Goal: Information Seeking & Learning: Find specific fact

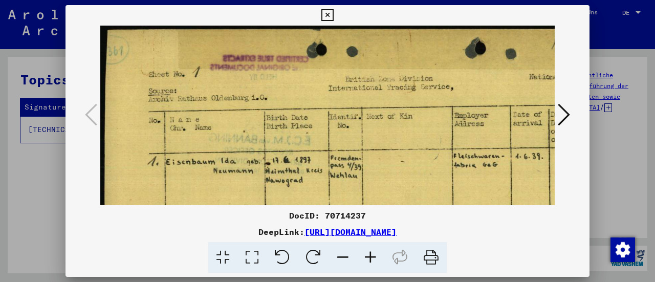
scroll to position [74, 41]
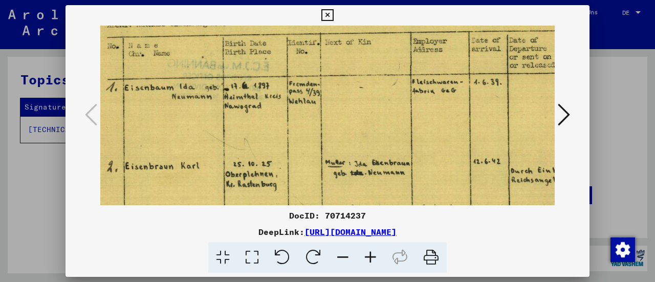
click at [36, 163] on div at bounding box center [327, 141] width 655 height 282
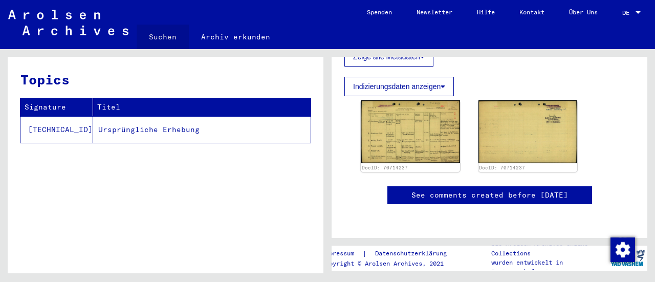
click at [163, 36] on link "Suchen" at bounding box center [163, 37] width 52 height 25
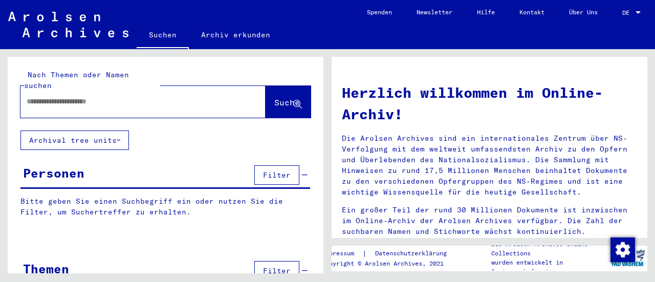
click at [125, 96] on input "text" at bounding box center [131, 101] width 208 height 11
type input "*******"
click at [278, 97] on span "Suche" at bounding box center [287, 102] width 26 height 10
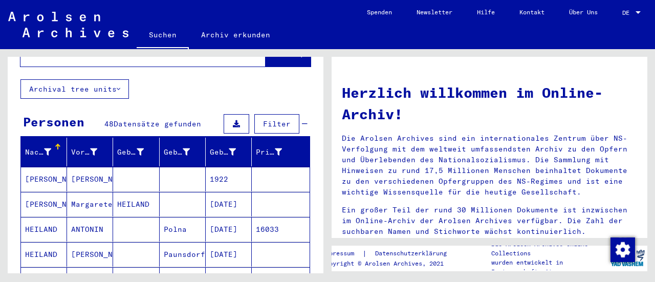
scroll to position [102, 0]
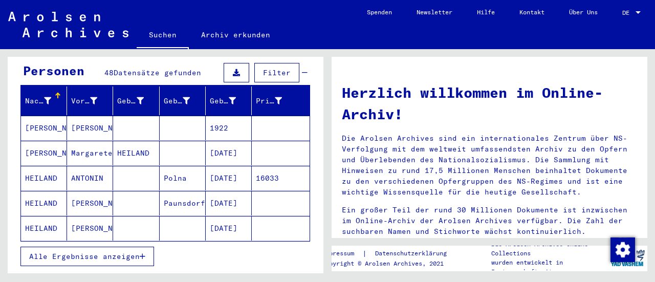
click at [145, 253] on icon "button" at bounding box center [143, 256] width 6 height 7
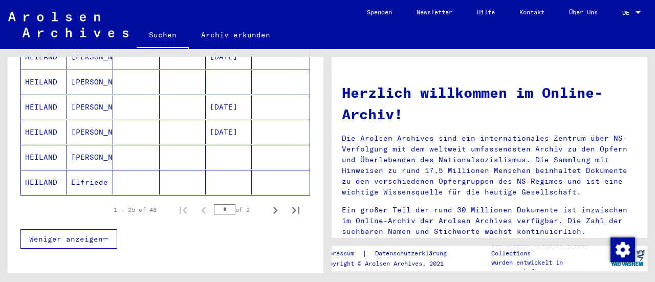
scroll to position [666, 0]
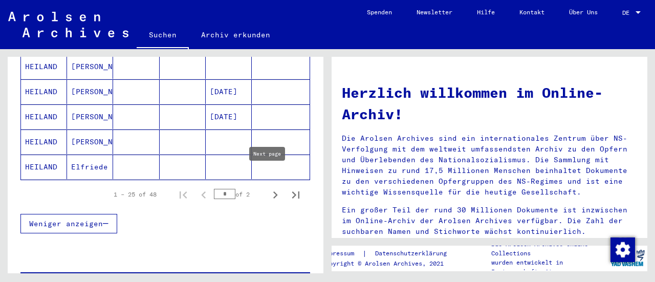
click at [268, 188] on icon "Next page" at bounding box center [275, 195] width 14 height 14
type input "*"
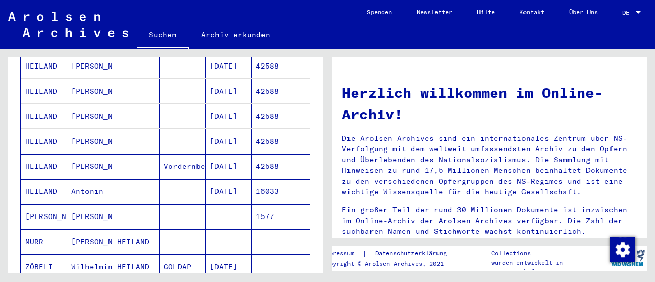
scroll to position [512, 0]
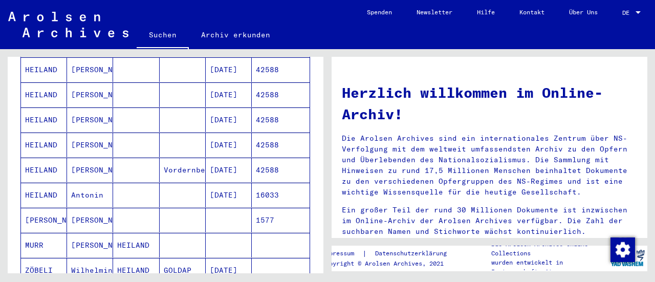
click at [171, 258] on mat-cell "GOLDAP" at bounding box center [183, 270] width 46 height 25
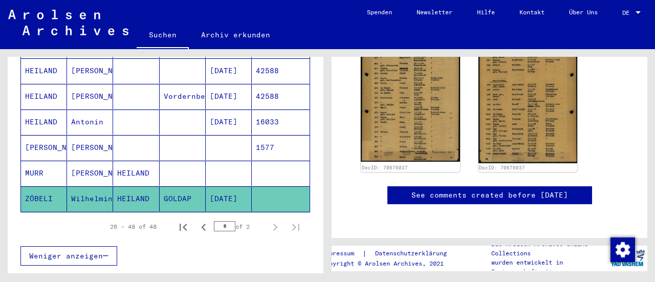
scroll to position [597, 0]
